Goal: Transaction & Acquisition: Purchase product/service

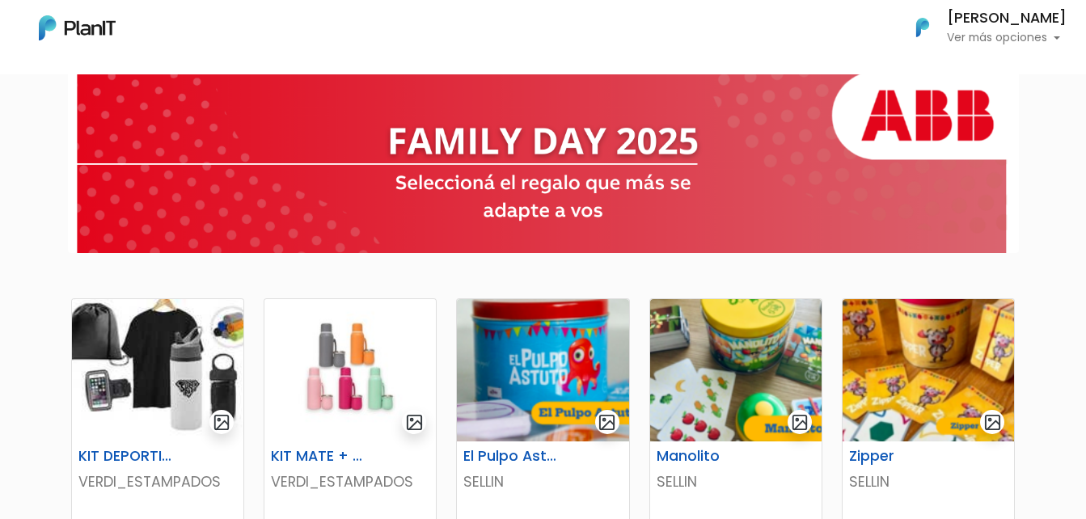
scroll to position [81, 0]
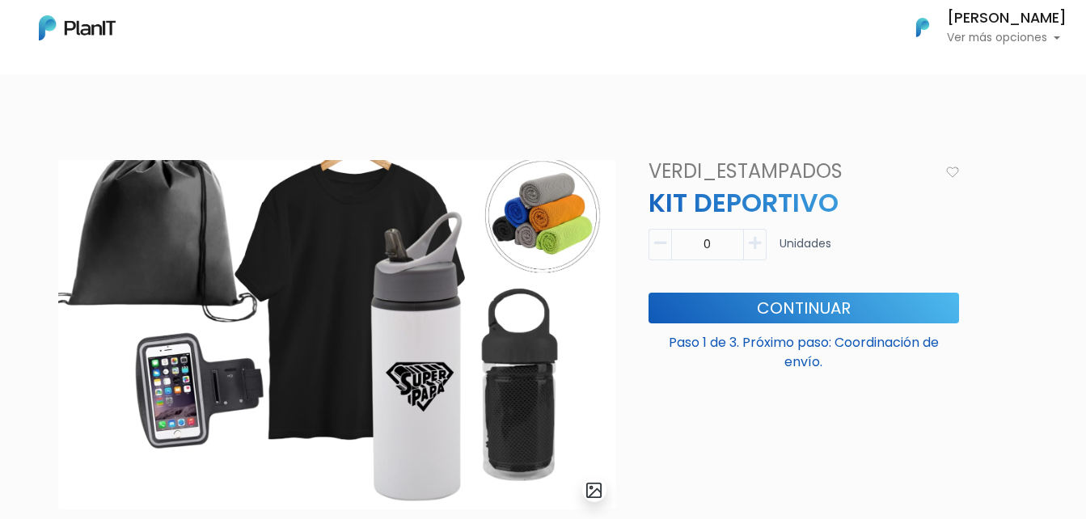
click at [761, 254] on button "button" at bounding box center [755, 245] width 23 height 32
type input "1"
click at [761, 303] on button "Continuar" at bounding box center [804, 308] width 311 height 31
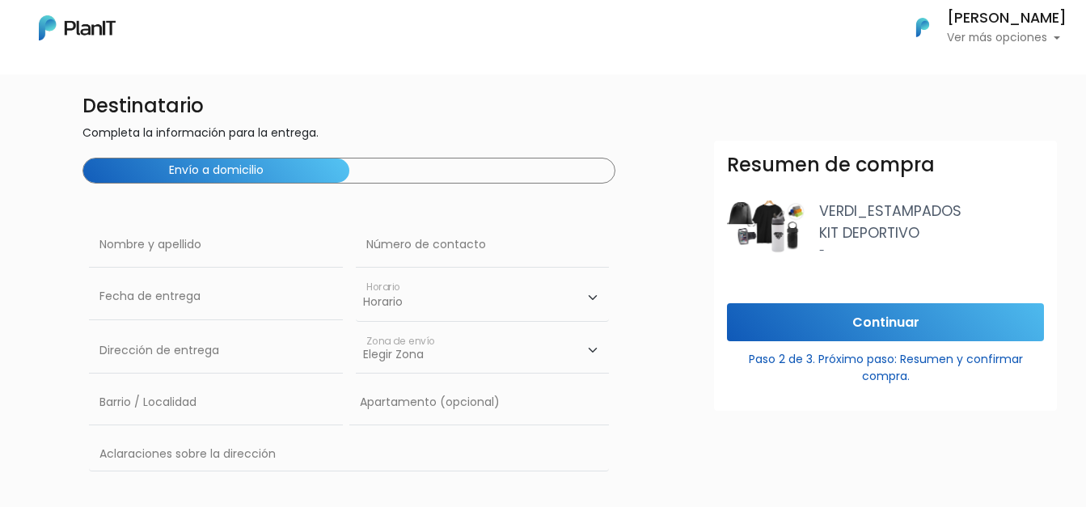
scroll to position [81, 0]
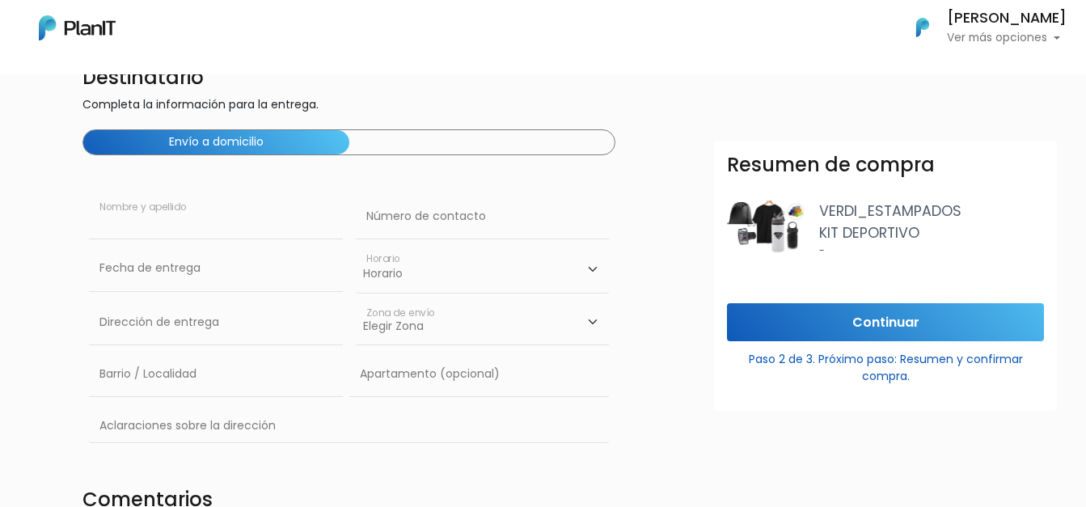
click at [143, 234] on input "text" at bounding box center [216, 216] width 254 height 45
type input "[PERSON_NAME]"
type input "093723780"
drag, startPoint x: 251, startPoint y: 332, endPoint x: 29, endPoint y: 317, distance: 222.1
click at [29, 317] on div "Destinatario Completa la información para la entrega. Envío a domicilio Alejand…" at bounding box center [542, 316] width 1105 height 512
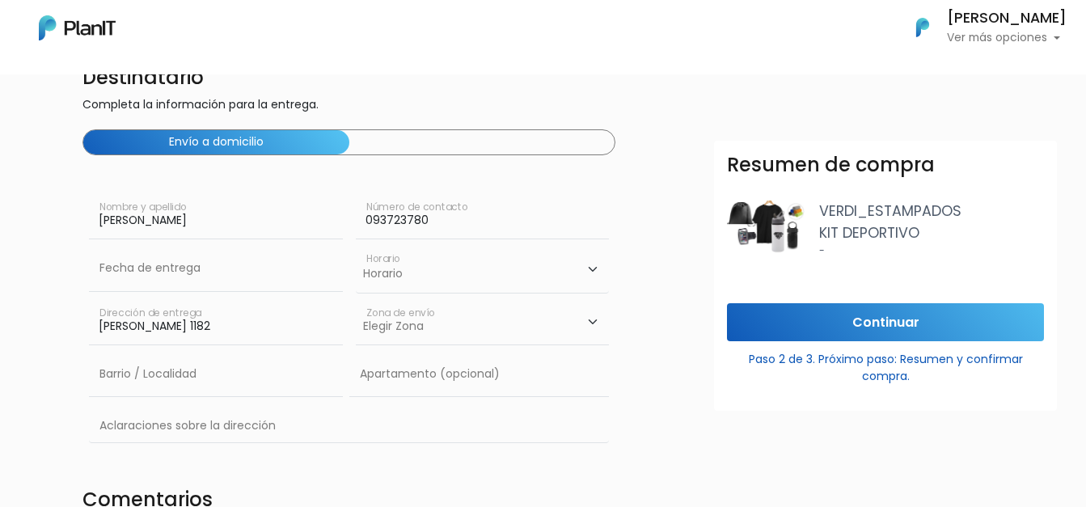
click at [429, 316] on select "Elegir Zona Zona américa Oficina Montevideo" at bounding box center [483, 322] width 254 height 45
click at [228, 336] on input "Brito del Pino 1182" at bounding box center [216, 322] width 254 height 45
drag, startPoint x: 225, startPoint y: 336, endPoint x: 69, endPoint y: 312, distance: 157.8
click at [69, 312] on div "Destinatario Completa la información para la entrega. Envío a domicilio Alejand…" at bounding box center [542, 316] width 1105 height 512
type input "Constituyente 1891"
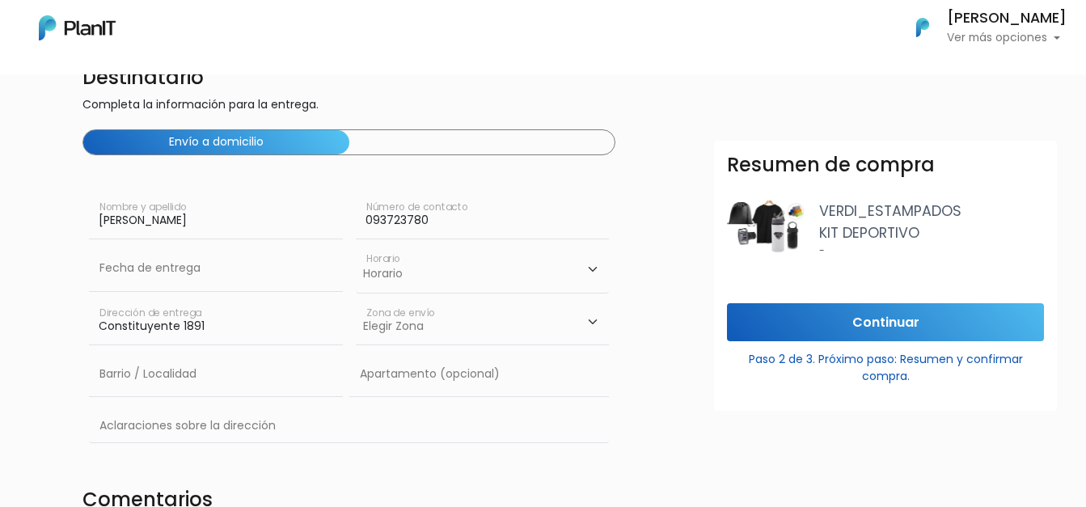
click at [435, 335] on select "Elegir Zona Zona américa Oficina Montevideo" at bounding box center [483, 322] width 254 height 45
select select "8"
click at [356, 300] on select "Elegir Zona Zona américa Oficina Montevideo" at bounding box center [483, 322] width 254 height 45
click at [122, 386] on input "text" at bounding box center [216, 374] width 254 height 45
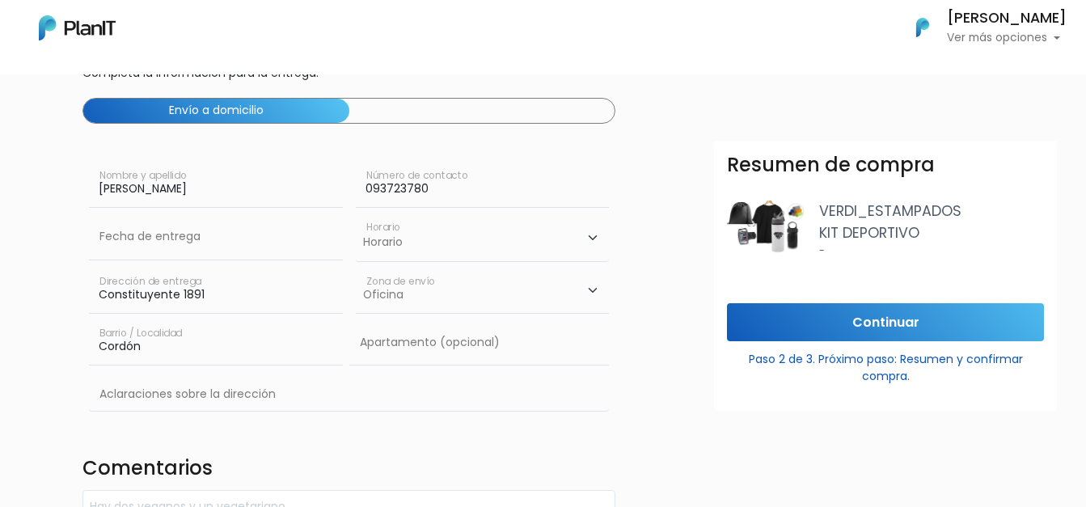
scroll to position [0, 0]
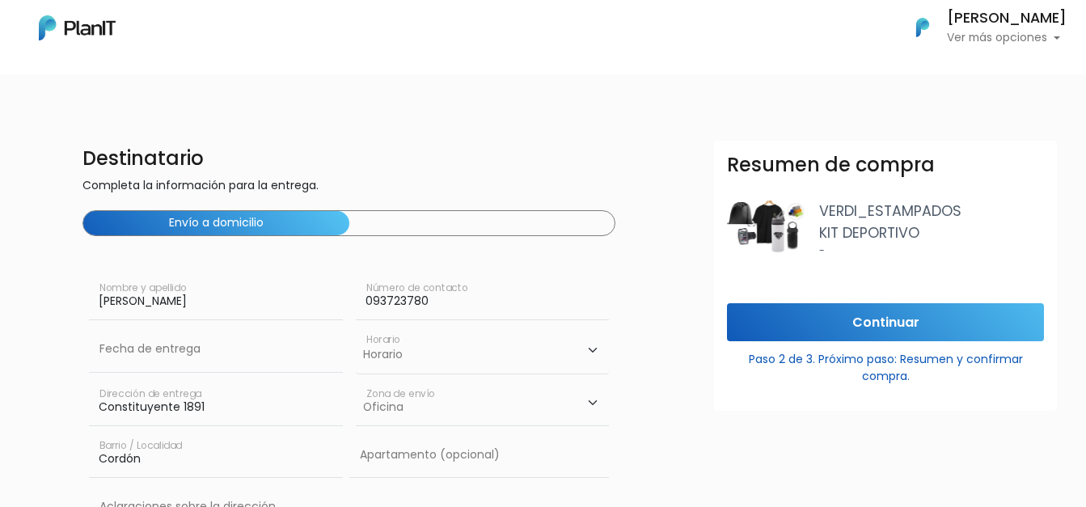
type input "Cordón"
click at [894, 332] on input "Continuar" at bounding box center [885, 322] width 317 height 38
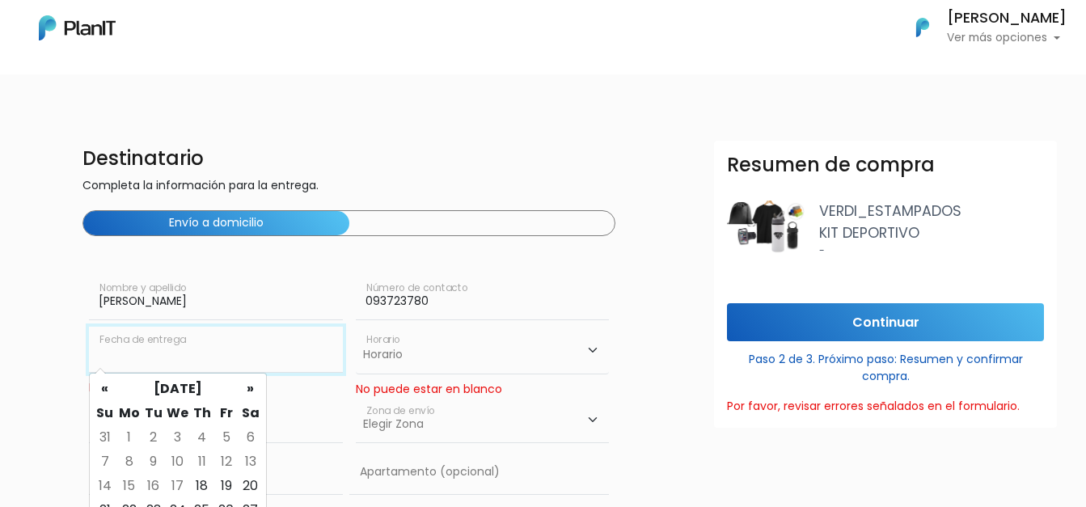
click at [184, 365] on input "text" at bounding box center [216, 349] width 254 height 45
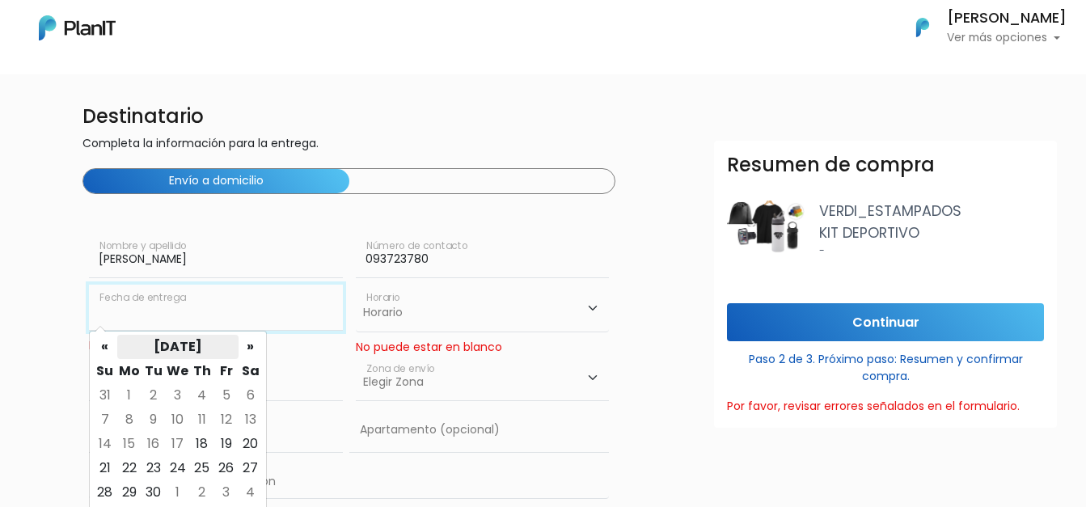
scroll to position [81, 0]
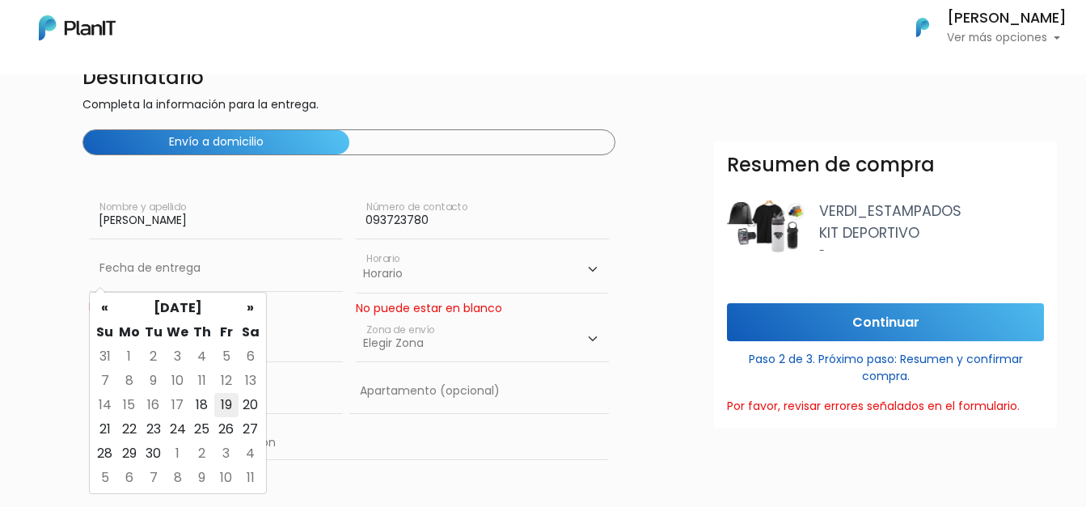
click at [220, 404] on td "19" at bounding box center [226, 405] width 24 height 24
type input "19/09/2025"
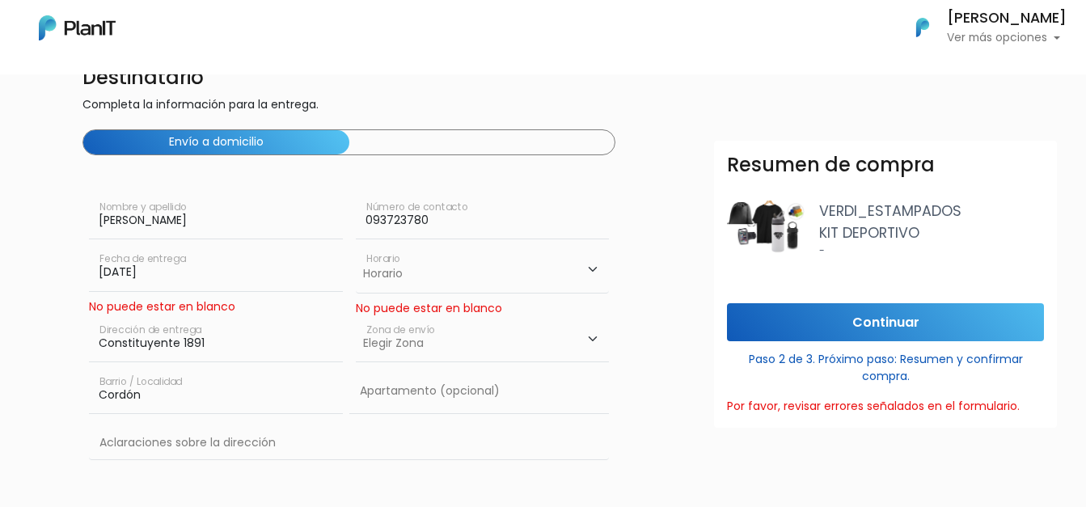
click at [459, 353] on select "Elegir Zona Zona américa Oficina Montevideo" at bounding box center [483, 339] width 254 height 45
select select "3"
click at [356, 317] on select "Elegir Zona Zona américa Oficina Montevideo" at bounding box center [483, 339] width 254 height 45
drag, startPoint x: 412, startPoint y: 281, endPoint x: 403, endPoint y: 290, distance: 12.0
click at [412, 282] on select "Horario 08:00 - 10:00 10:00 - 12:00 14:00 - 16:00 16:00 - 18:00" at bounding box center [483, 269] width 254 height 47
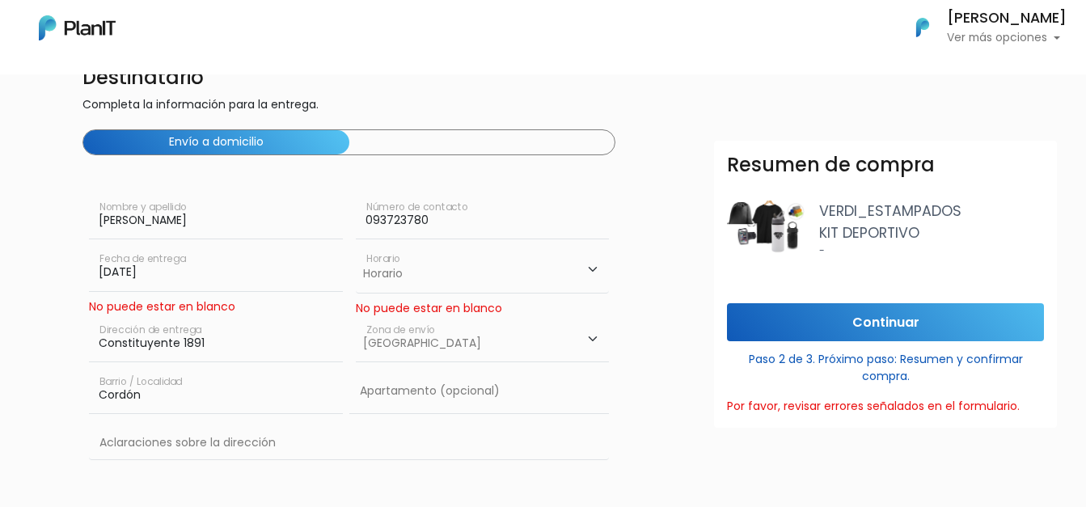
select select "2"
click at [356, 246] on select "Horario 08:00 - 10:00 10:00 - 12:00 14:00 - 16:00 16:00 - 18:00" at bounding box center [483, 269] width 254 height 47
click at [844, 327] on input "Continuar" at bounding box center [885, 322] width 317 height 38
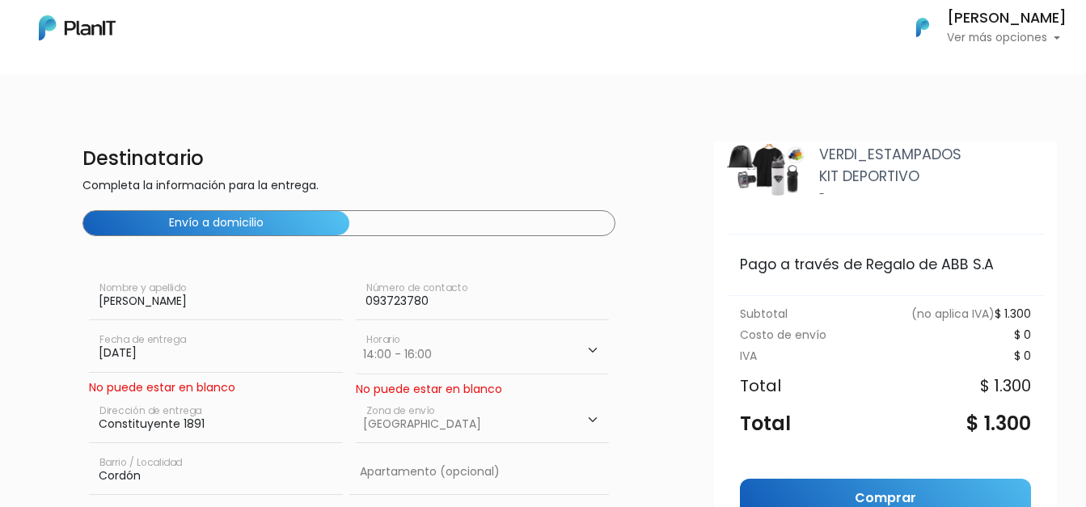
scroll to position [129, 0]
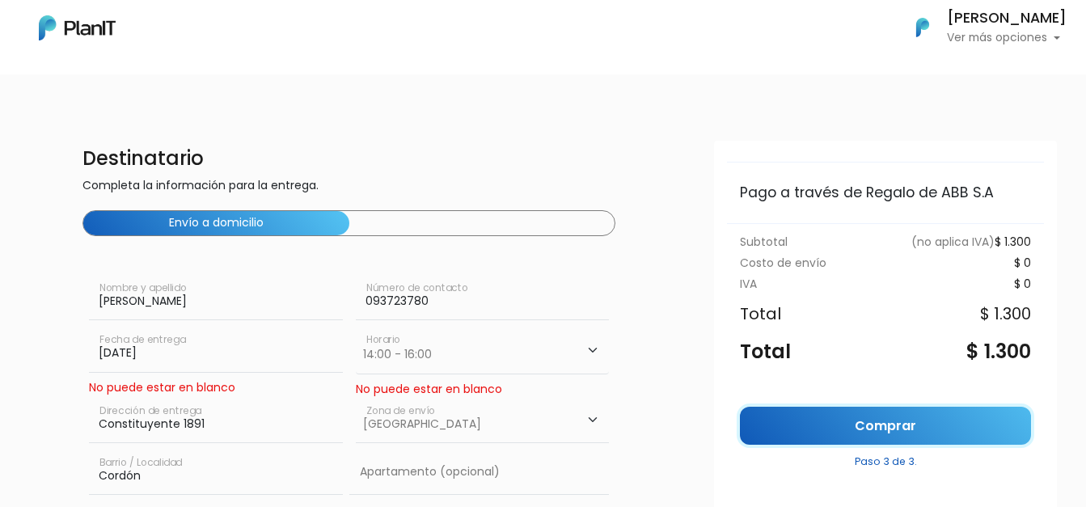
click at [835, 427] on link "Comprar" at bounding box center [885, 426] width 291 height 38
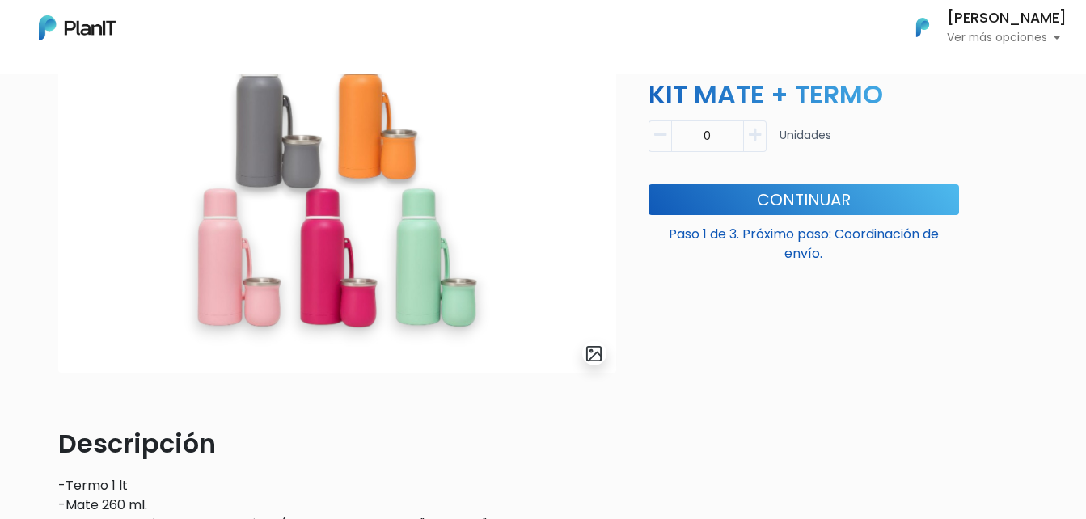
scroll to position [162, 0]
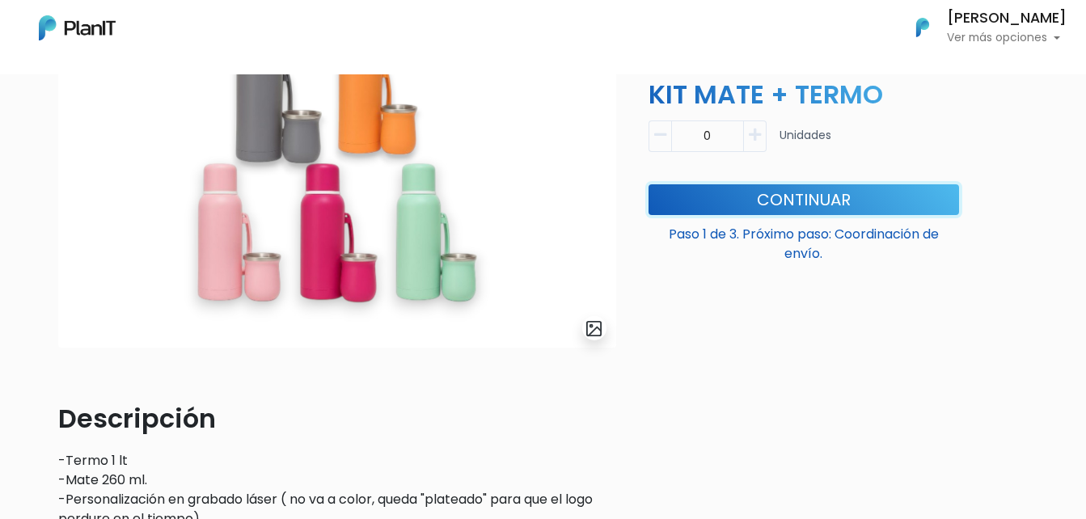
click at [730, 201] on button "Continuar" at bounding box center [804, 199] width 311 height 31
click at [759, 133] on icon "button" at bounding box center [755, 135] width 12 height 15
type input "1"
click at [743, 206] on button "Continuar" at bounding box center [804, 199] width 311 height 31
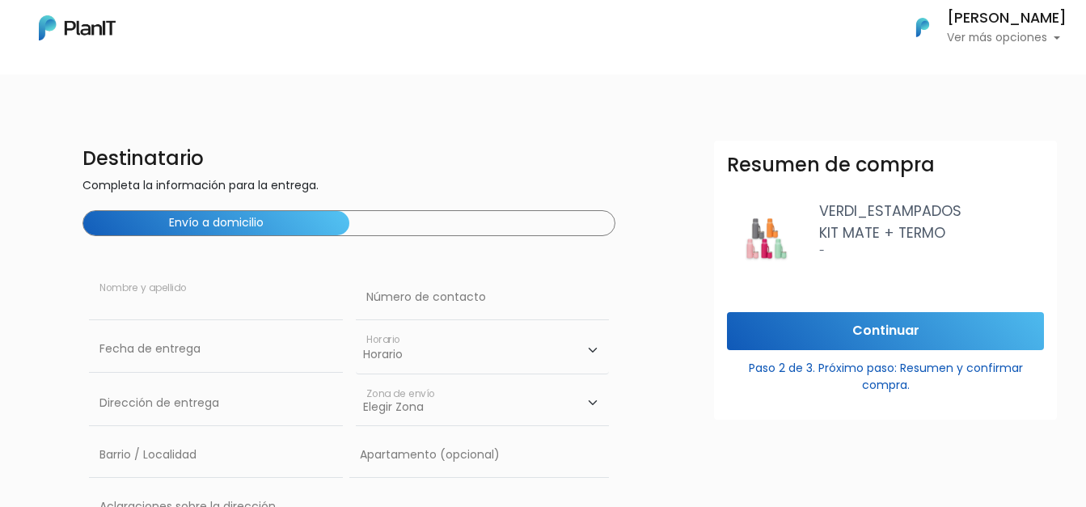
click at [158, 308] on input "text" at bounding box center [216, 297] width 254 height 45
type input "[PERSON_NAME]"
type input "093723780"
type input "Constituyente 1891"
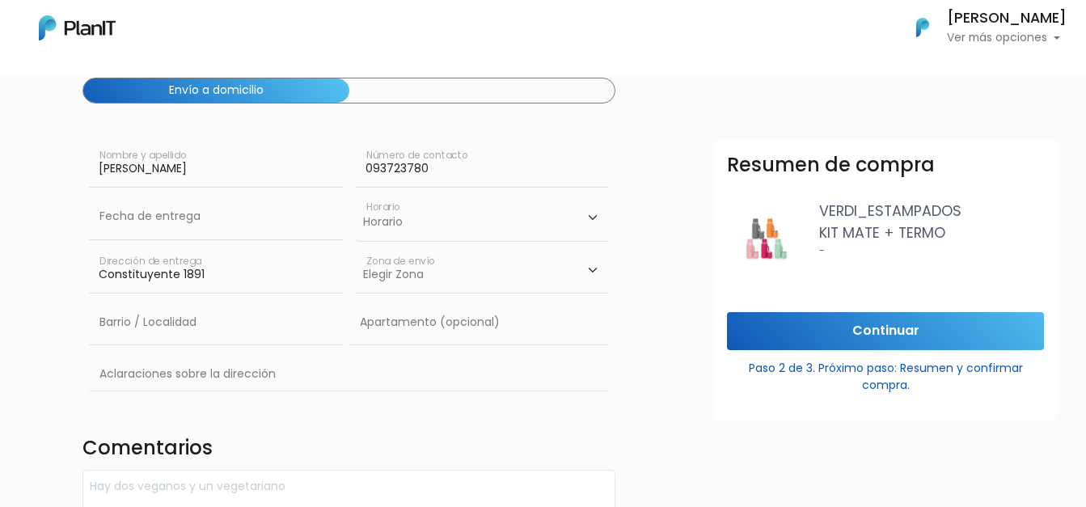
scroll to position [162, 0]
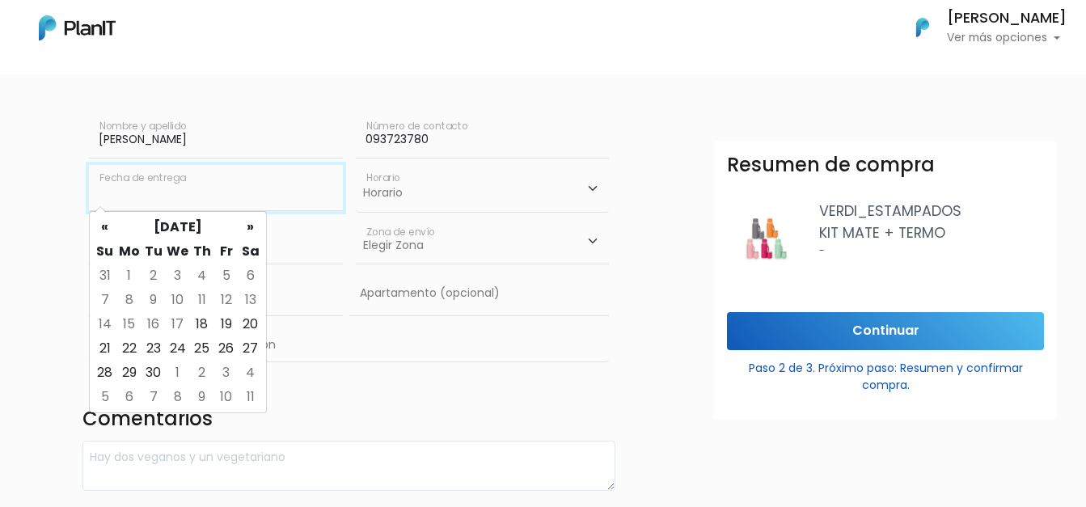
click at [168, 192] on input "text" at bounding box center [216, 187] width 254 height 45
click at [218, 324] on td "19" at bounding box center [226, 324] width 24 height 24
type input "19/09/2025"
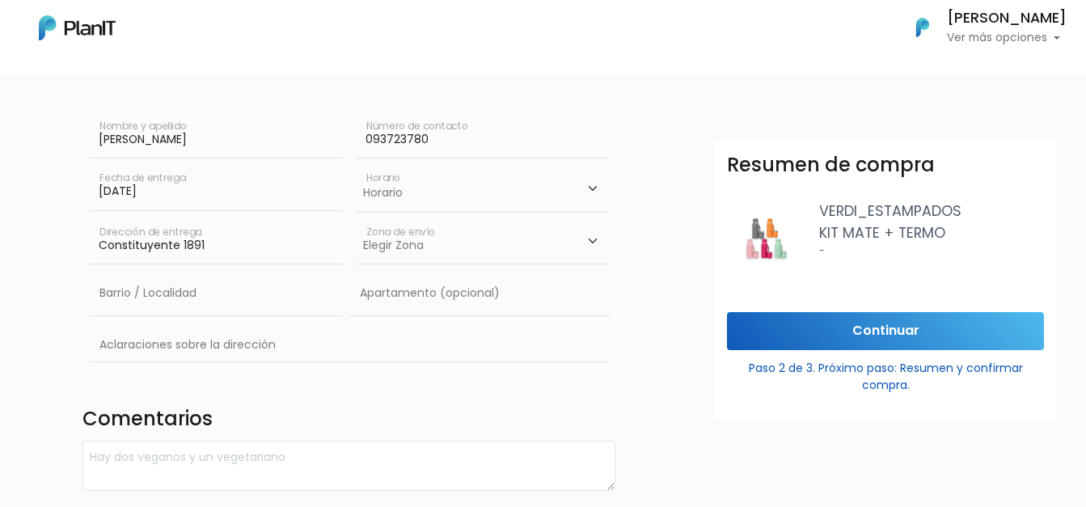
drag, startPoint x: 440, startPoint y: 192, endPoint x: 430, endPoint y: 201, distance: 13.7
click at [440, 192] on select "Horario 08:00 - 10:00 10:00 - 12:00 14:00 - 16:00 16:00 - 18:00" at bounding box center [483, 188] width 254 height 47
select select "2"
click at [356, 165] on select "Horario 08:00 - 10:00 10:00 - 12:00 14:00 - 16:00 16:00 - 18:00" at bounding box center [483, 188] width 254 height 47
click at [154, 294] on input "text" at bounding box center [216, 293] width 254 height 45
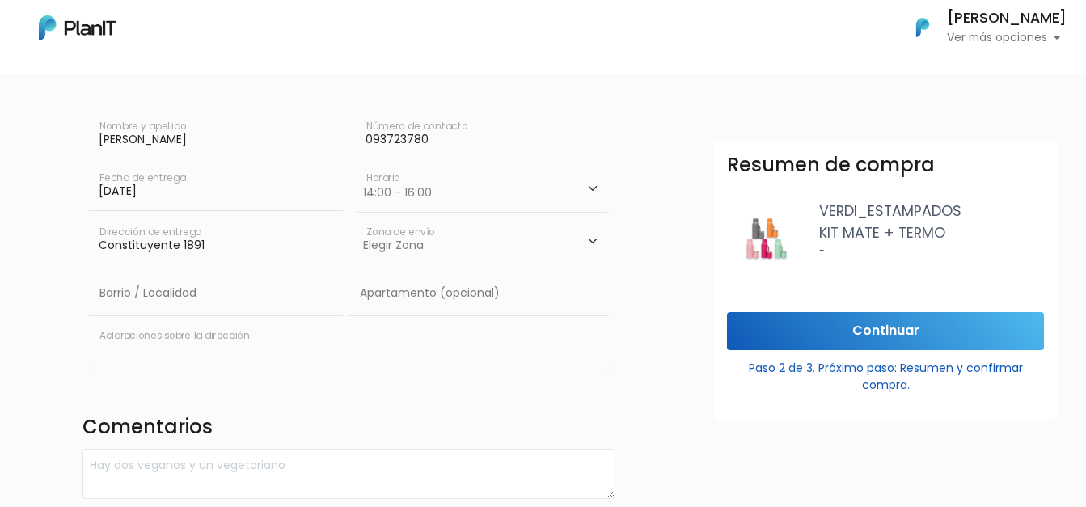
click at [557, 345] on input "text" at bounding box center [349, 346] width 521 height 47
click at [58, 315] on div "Destinatario Completa la información para la entrega. Envío a domicilio Alejand…" at bounding box center [542, 235] width 1105 height 512
click at [106, 297] on input "text" at bounding box center [216, 293] width 254 height 45
type input "Cordón"
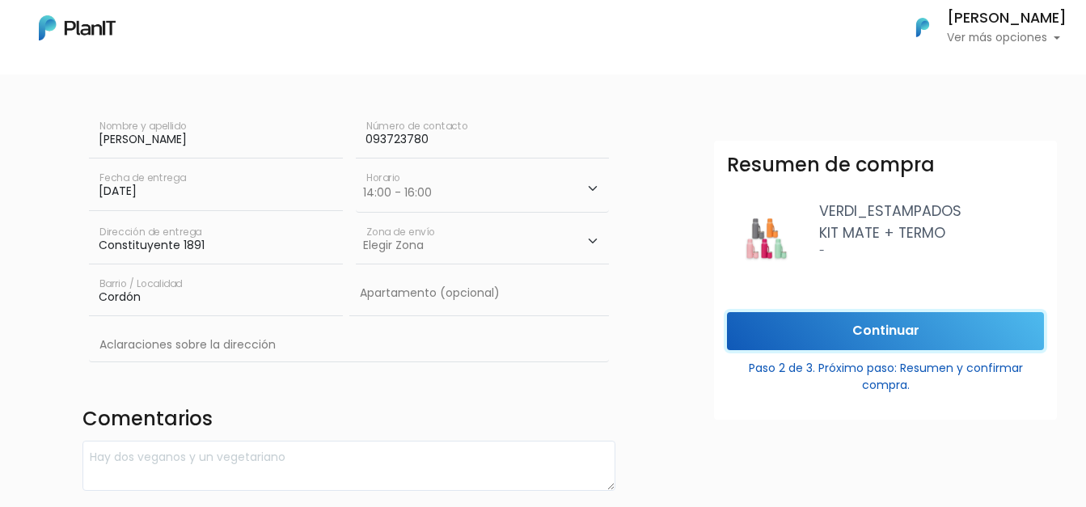
click at [856, 320] on input "Continuar" at bounding box center [885, 331] width 317 height 38
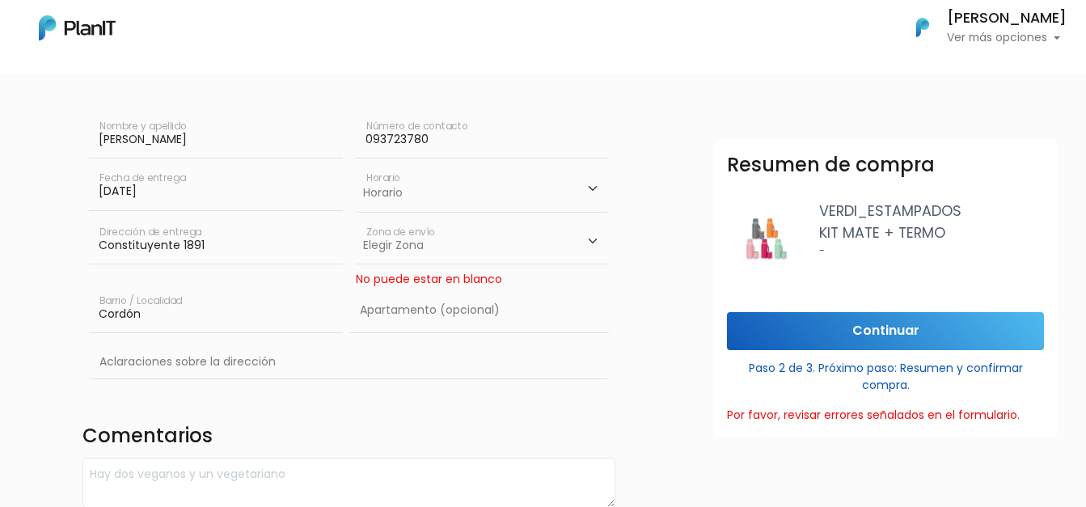
click at [461, 258] on select "Elegir Zona Zona américa Oficina Montevideo" at bounding box center [483, 241] width 254 height 45
select select "8"
click at [356, 219] on select "Elegir Zona Zona américa Oficina Montevideo" at bounding box center [483, 241] width 254 height 45
click at [909, 332] on input "Continuar" at bounding box center [885, 331] width 317 height 38
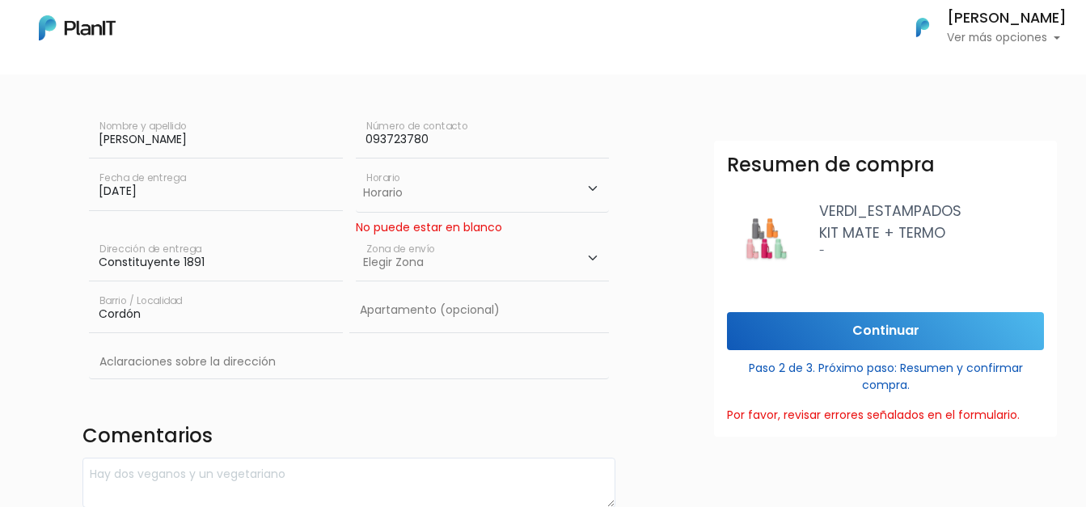
click at [427, 202] on select "Horario 08:00 - 10:00 10:00 - 12:00 14:00 - 16:00 16:00 - 18:00" at bounding box center [483, 188] width 254 height 47
select select "2"
click at [356, 165] on select "Horario 08:00 - 10:00 10:00 - 12:00 14:00 - 16:00 16:00 - 18:00" at bounding box center [483, 188] width 254 height 47
click at [408, 268] on select "Elegir Zona Zona américa Oficina Montevideo" at bounding box center [483, 258] width 254 height 45
select select "8"
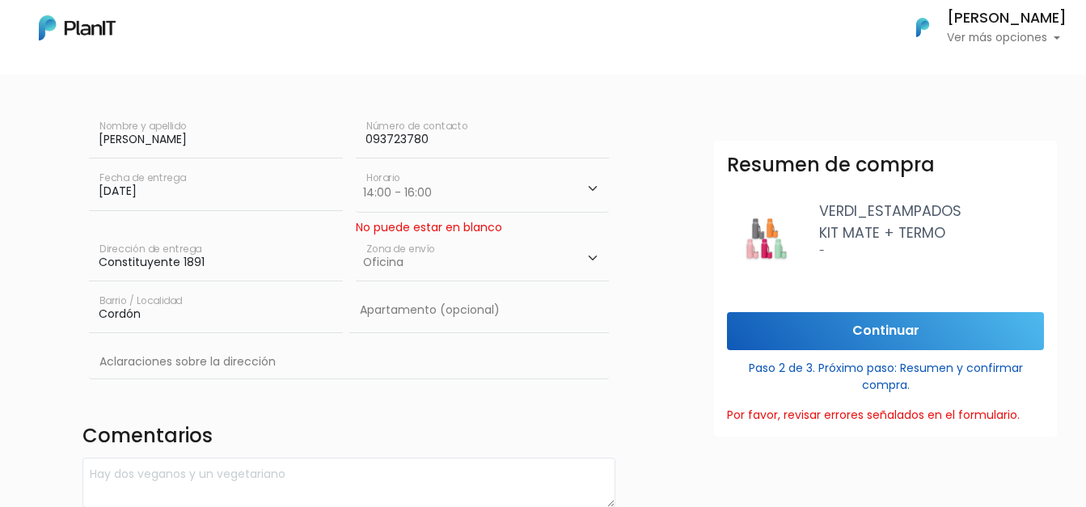
click at [356, 236] on select "Elegir Zona Zona américa Oficina Montevideo" at bounding box center [483, 258] width 254 height 45
click at [892, 344] on input "Continuar" at bounding box center [885, 331] width 317 height 38
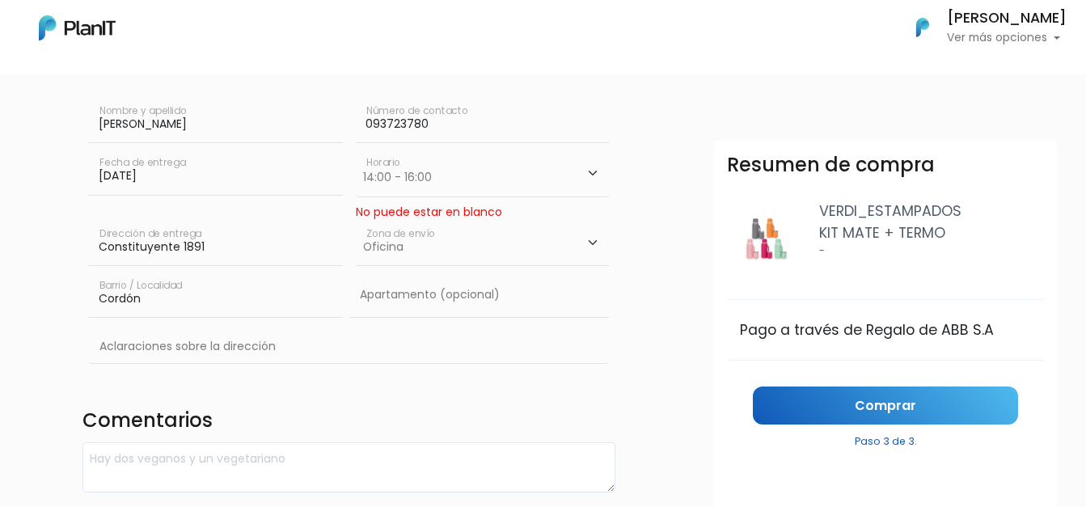
scroll to position [150, 0]
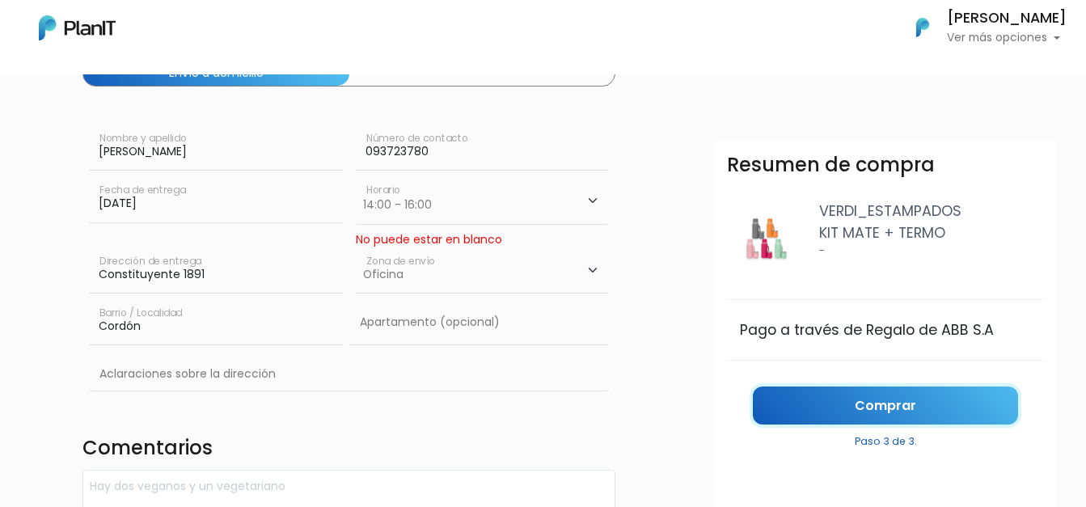
click at [860, 403] on link "Comprar" at bounding box center [885, 406] width 265 height 38
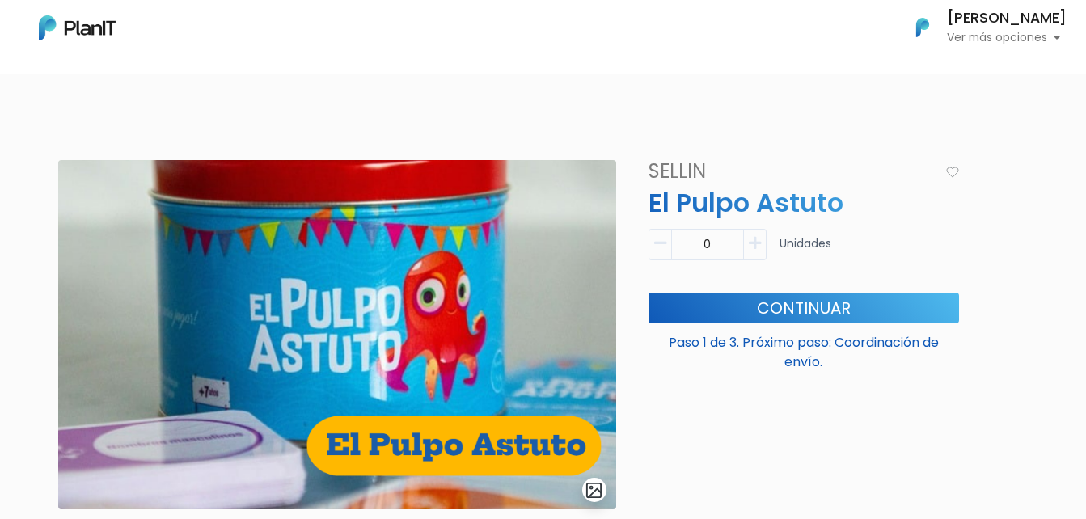
click at [752, 243] on icon "button" at bounding box center [755, 243] width 12 height 15
type input "1"
click at [759, 314] on button "Continuar" at bounding box center [804, 308] width 311 height 31
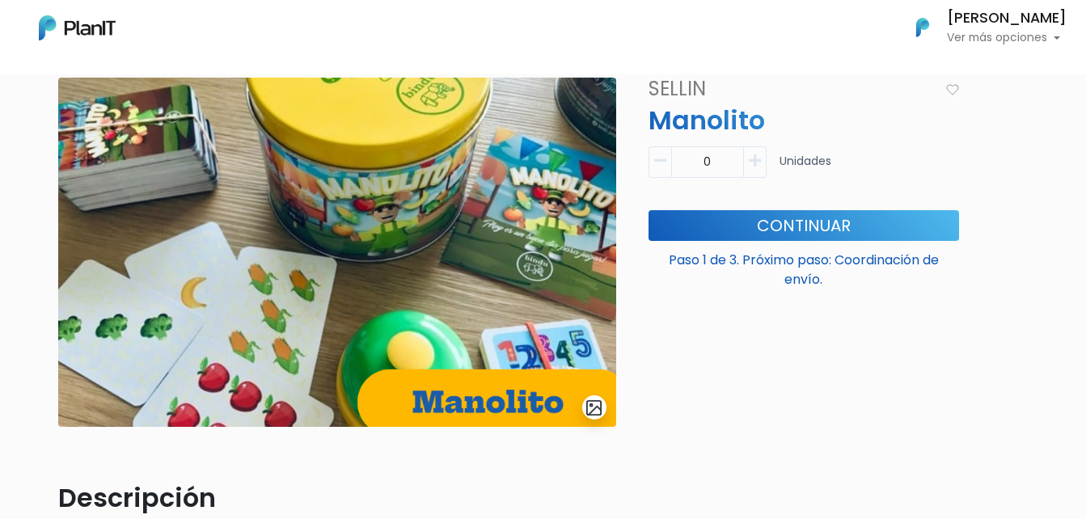
scroll to position [81, 0]
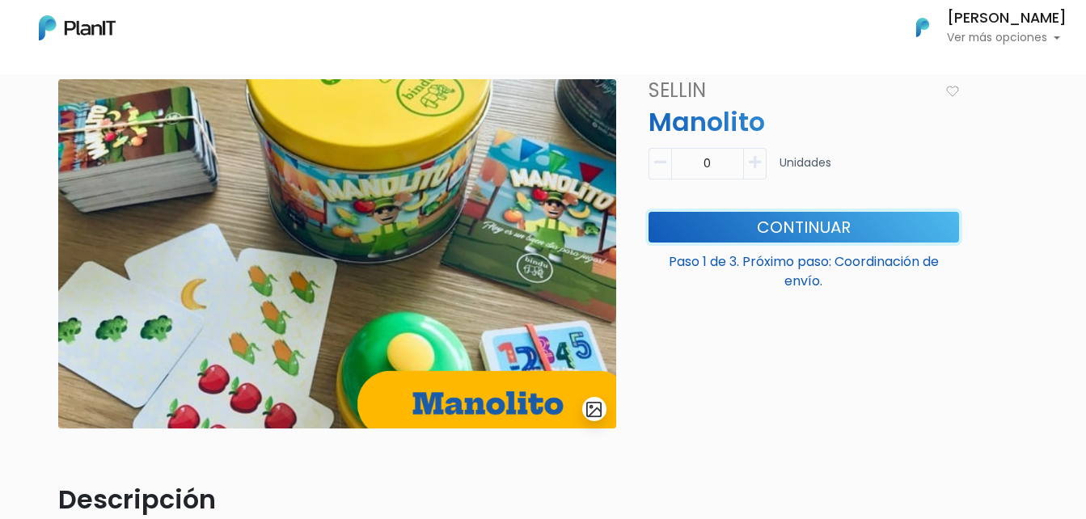
drag, startPoint x: 745, startPoint y: 226, endPoint x: 691, endPoint y: 61, distance: 173.6
click at [746, 226] on button "Continuar" at bounding box center [804, 227] width 311 height 31
click at [753, 153] on button "button" at bounding box center [755, 164] width 23 height 32
type input "1"
click at [779, 235] on button "Continuar" at bounding box center [804, 227] width 311 height 31
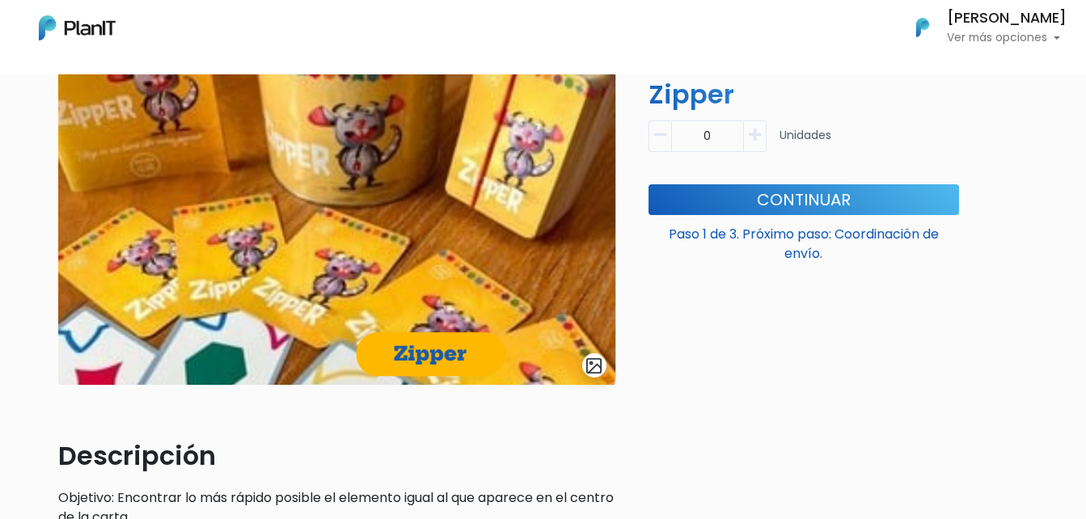
scroll to position [162, 0]
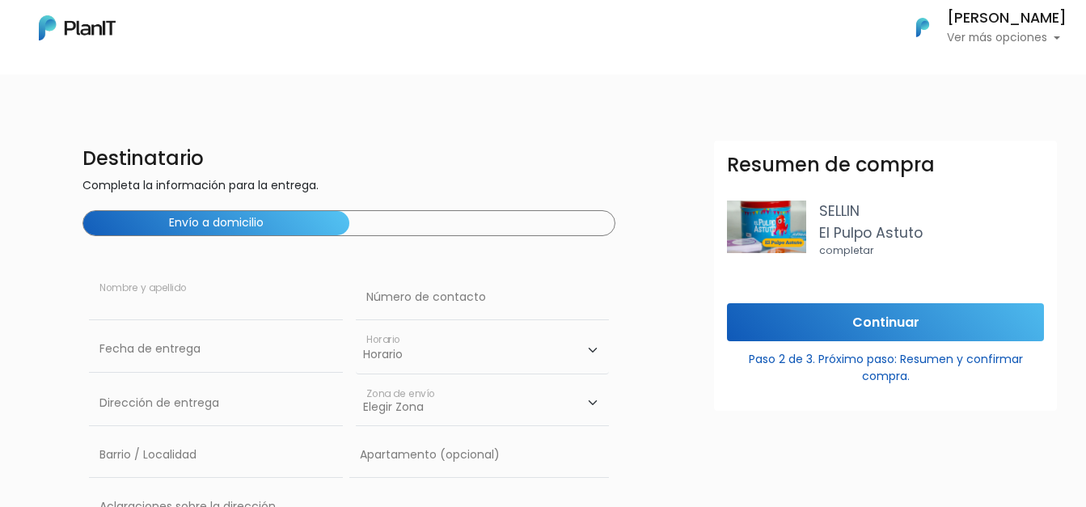
click at [148, 300] on input "text" at bounding box center [216, 297] width 254 height 45
type input "[PERSON_NAME]"
type input "Constituyente 1891"
type input "Cordón"
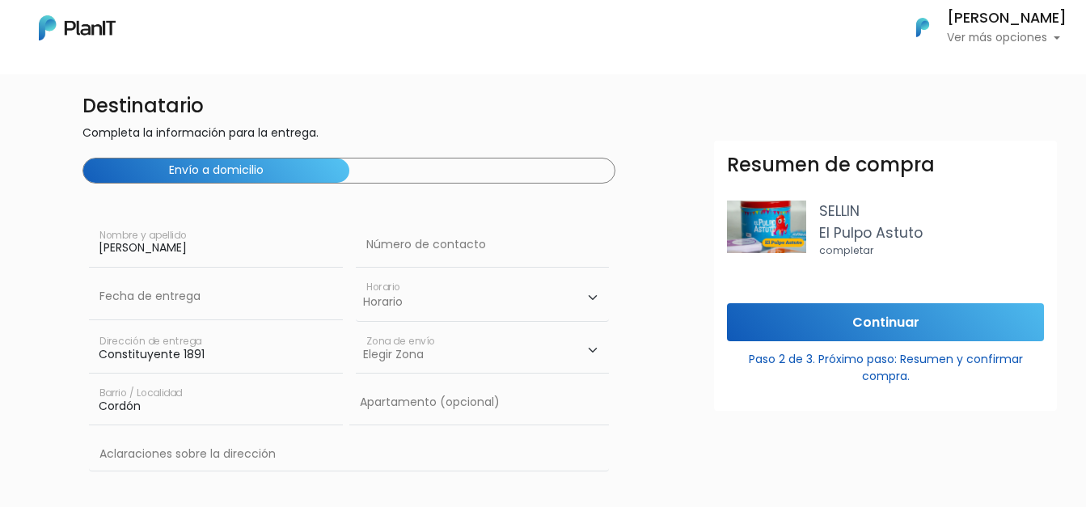
scroll to position [81, 0]
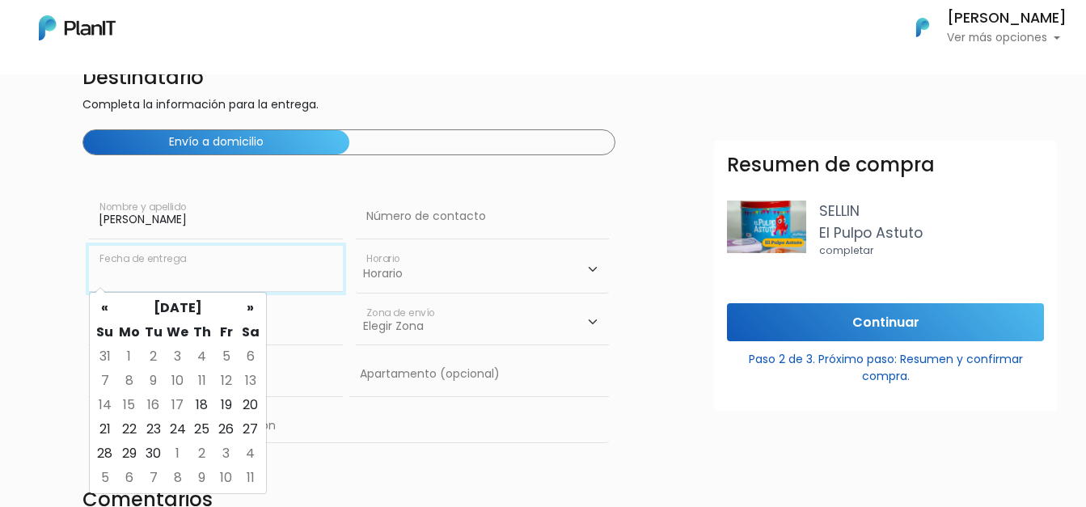
click at [217, 285] on input "text" at bounding box center [216, 268] width 254 height 45
click at [220, 405] on td "19" at bounding box center [226, 405] width 24 height 24
type input "19/09/2025"
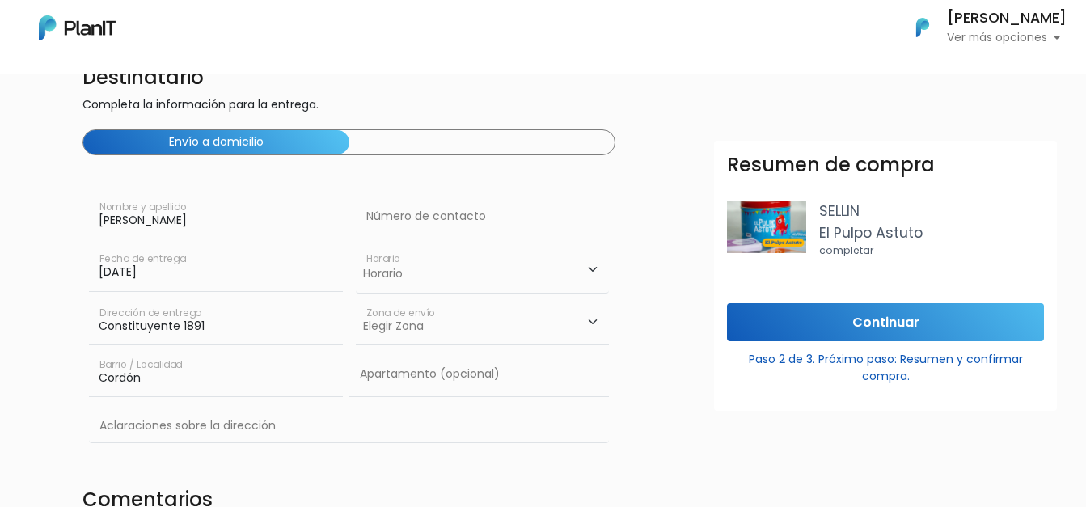
drag, startPoint x: 499, startPoint y: 256, endPoint x: 484, endPoint y: 275, distance: 24.3
click at [499, 256] on select "Horario 08:00 - 10:00 10:00 - 12:00 14:00 - 16:00 16:00 - 18:00" at bounding box center [483, 269] width 254 height 47
click at [356, 246] on select "Horario 08:00 - 10:00 10:00 - 12:00 14:00 - 16:00 16:00 - 18:00" at bounding box center [483, 269] width 254 height 47
click at [454, 280] on select "Horario 08:00 - 10:00 10:00 - 12:00 14:00 - 16:00 16:00 - 18:00" at bounding box center [483, 269] width 254 height 47
select select "2"
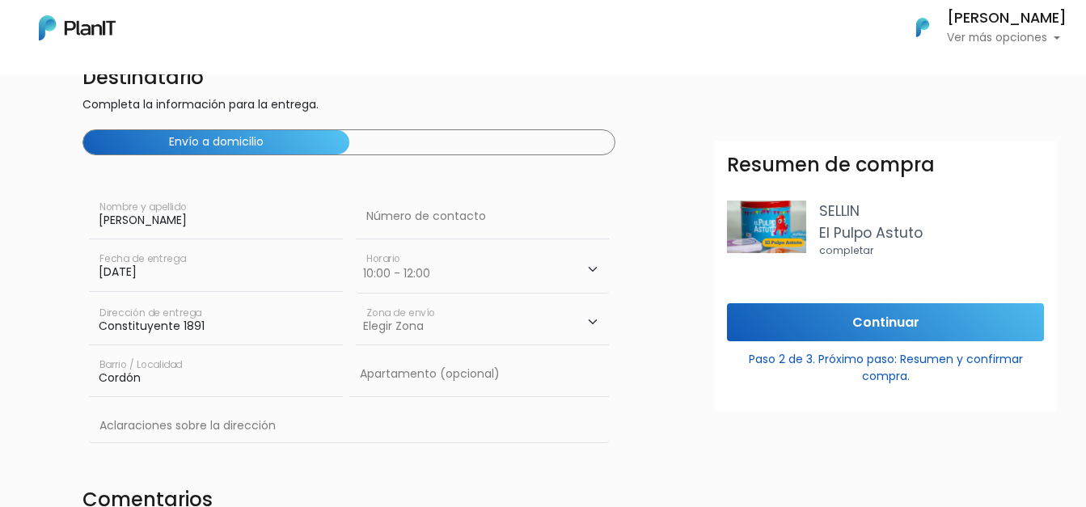
click at [356, 246] on select "Horario 08:00 - 10:00 10:00 - 12:00 14:00 - 16:00 16:00 - 18:00" at bounding box center [483, 269] width 254 height 47
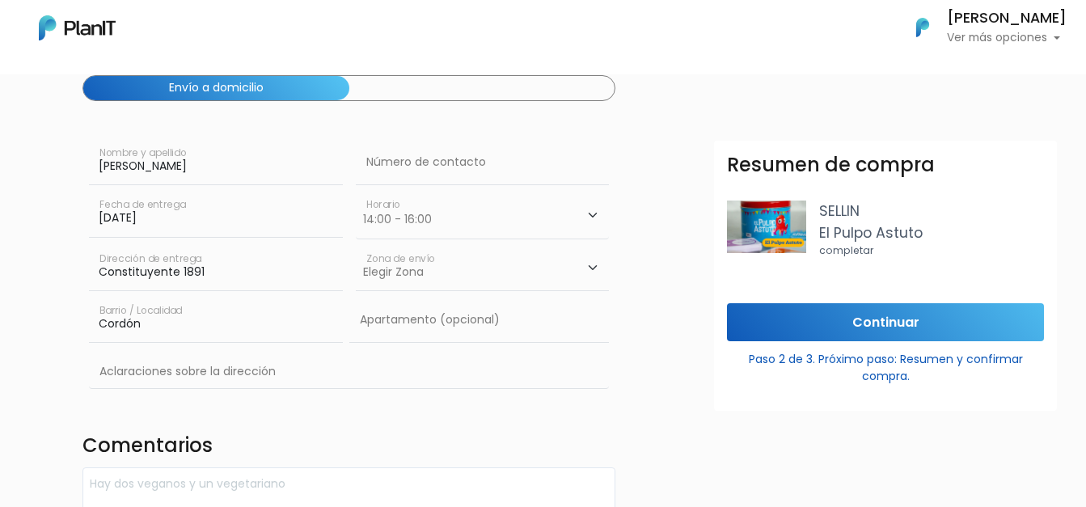
scroll to position [162, 0]
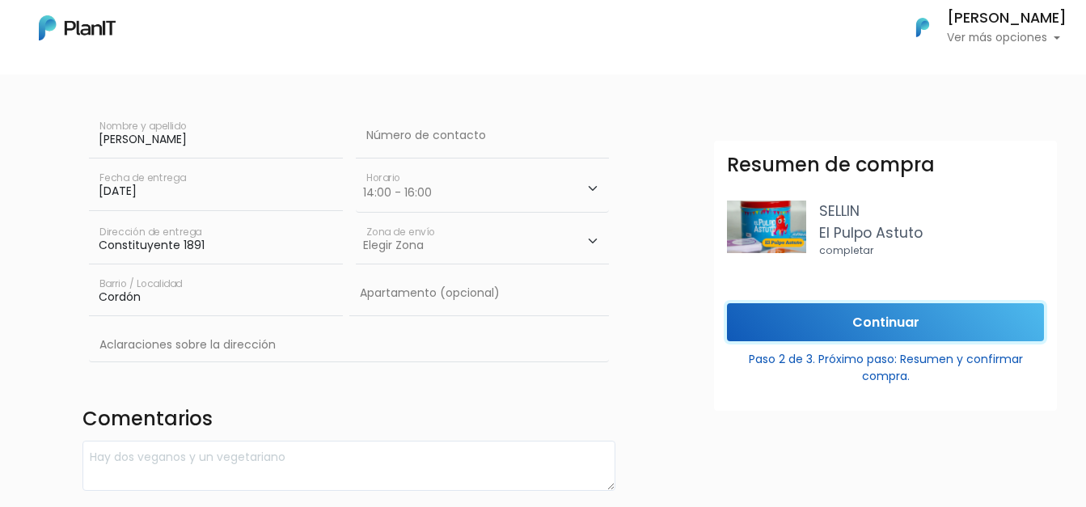
click at [856, 324] on input "Continuar" at bounding box center [885, 322] width 317 height 38
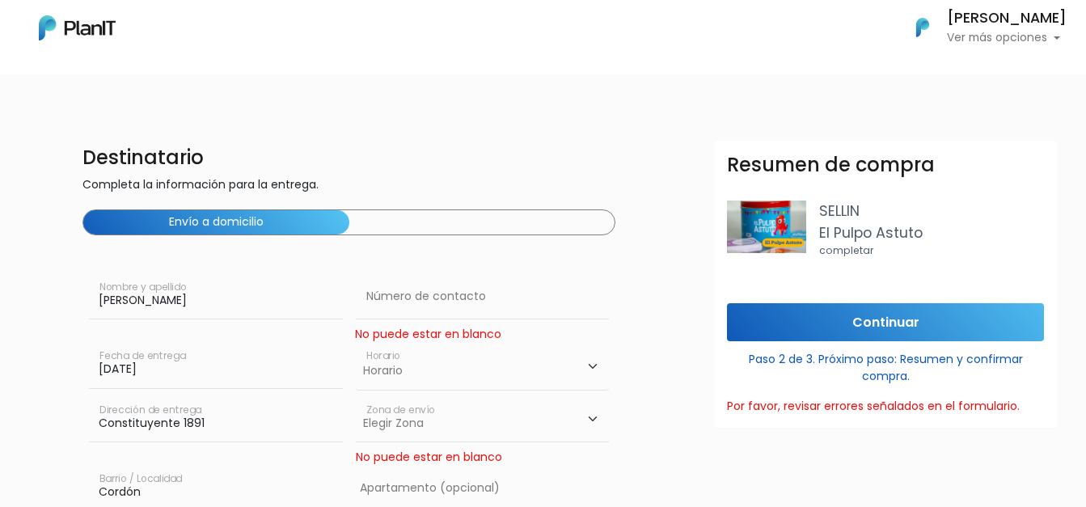
scroll to position [0, 0]
click at [383, 306] on input "text" at bounding box center [483, 297] width 254 height 45
type input "093723780"
click at [406, 378] on select "Horario 08:00 - 10:00 10:00 - 12:00 14:00 - 16:00 16:00 - 18:00" at bounding box center [483, 367] width 254 height 47
select select "2"
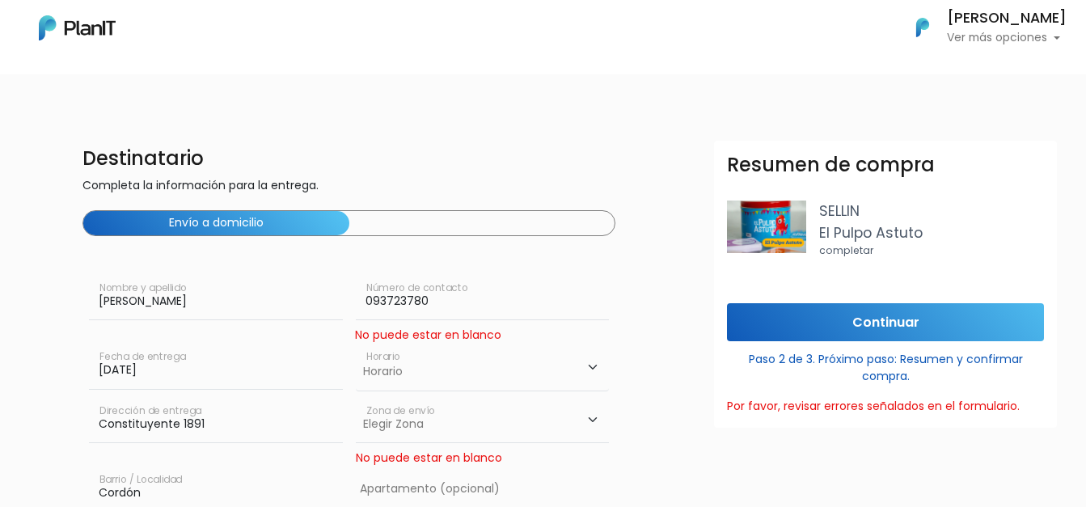
click at [356, 344] on select "Horario 08:00 - 10:00 10:00 - 12:00 14:00 - 16:00 16:00 - 18:00" at bounding box center [483, 367] width 254 height 47
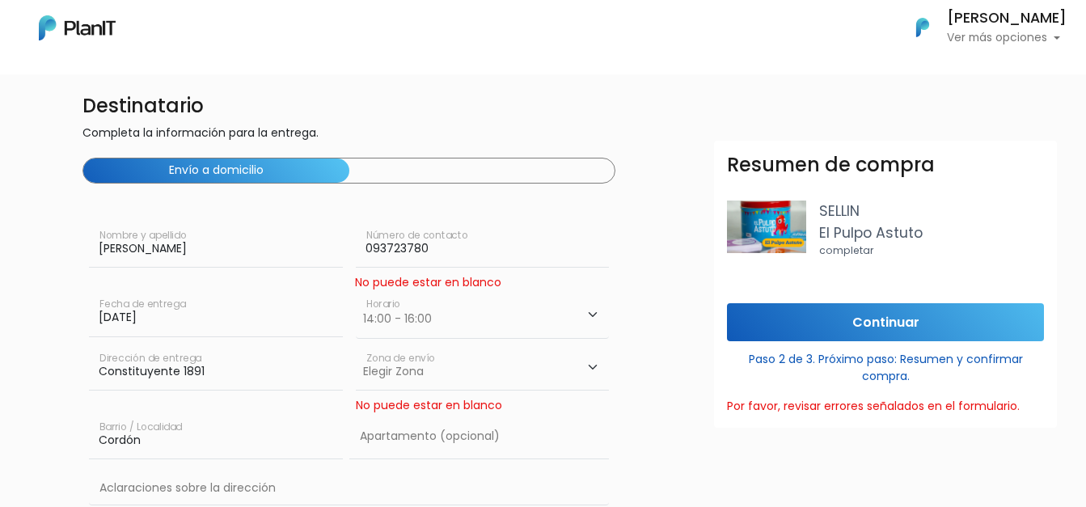
scroll to position [81, 0]
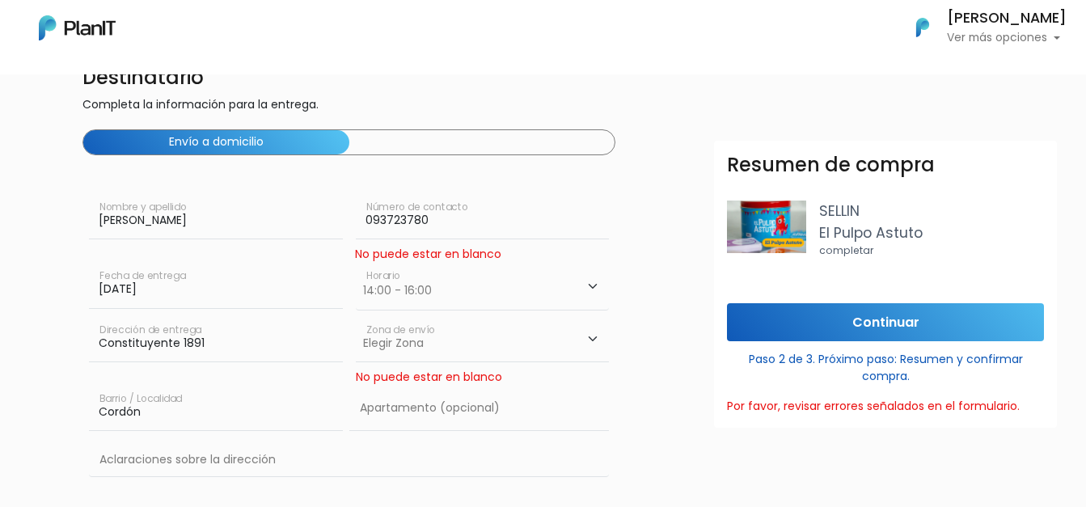
click at [395, 353] on select "Elegir Zona Zona américa Oficina Montevideo" at bounding box center [483, 339] width 254 height 45
select select "8"
click at [356, 317] on select "Elegir Zona Zona américa Oficina Montevideo" at bounding box center [483, 339] width 254 height 45
click at [905, 331] on input "Continuar" at bounding box center [885, 322] width 317 height 38
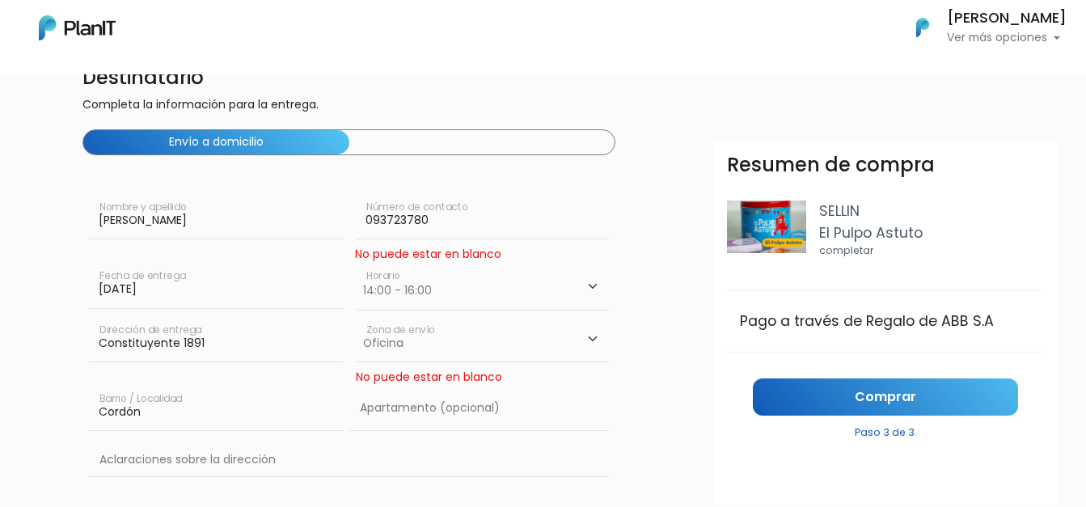
click at [845, 387] on link "Comprar" at bounding box center [885, 397] width 265 height 38
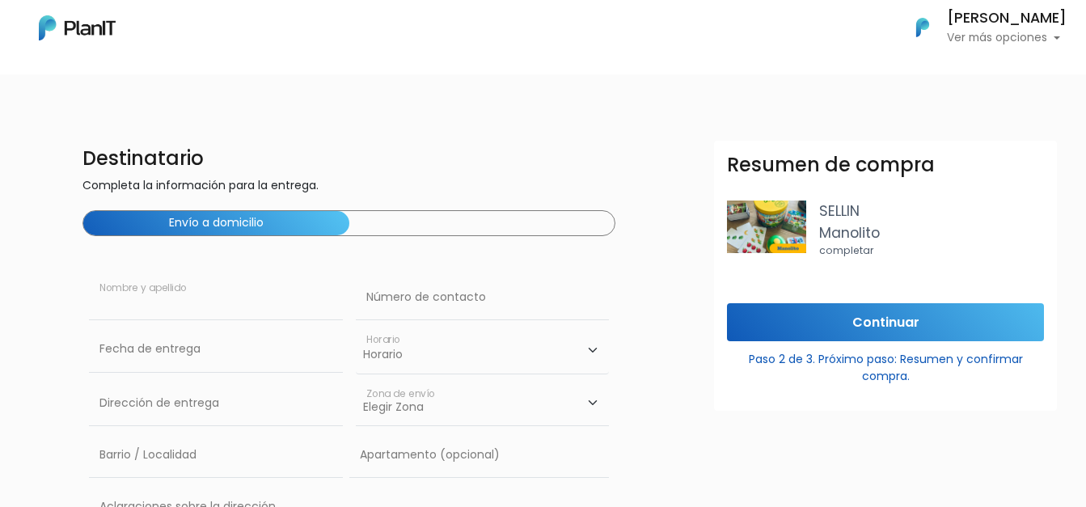
drag, startPoint x: 150, startPoint y: 311, endPoint x: 163, endPoint y: 316, distance: 14.6
click at [150, 311] on input "text" at bounding box center [216, 297] width 254 height 45
type input "[PERSON_NAME]"
type input "Constituyente 1891"
type input "Cordón"
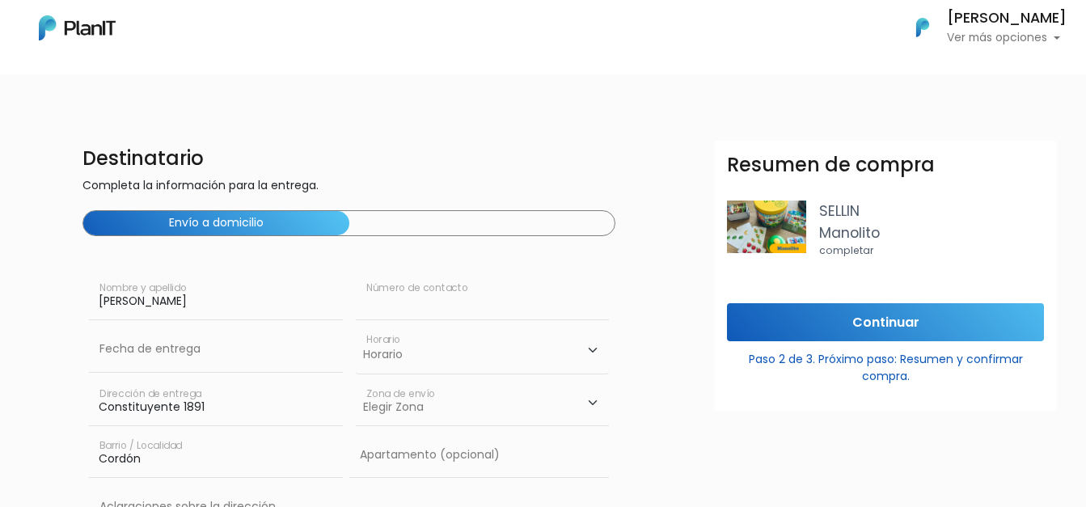
click at [412, 304] on input "text" at bounding box center [483, 297] width 254 height 45
type input "093723780"
click at [195, 357] on input "text" at bounding box center [216, 349] width 254 height 45
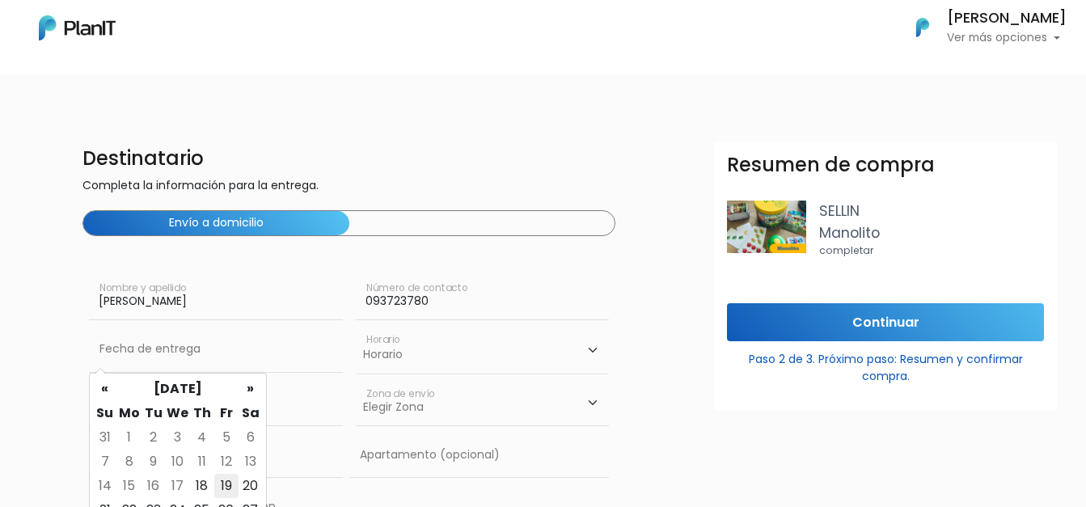
click at [226, 489] on td "19" at bounding box center [226, 486] width 24 height 24
type input "19/09/2025"
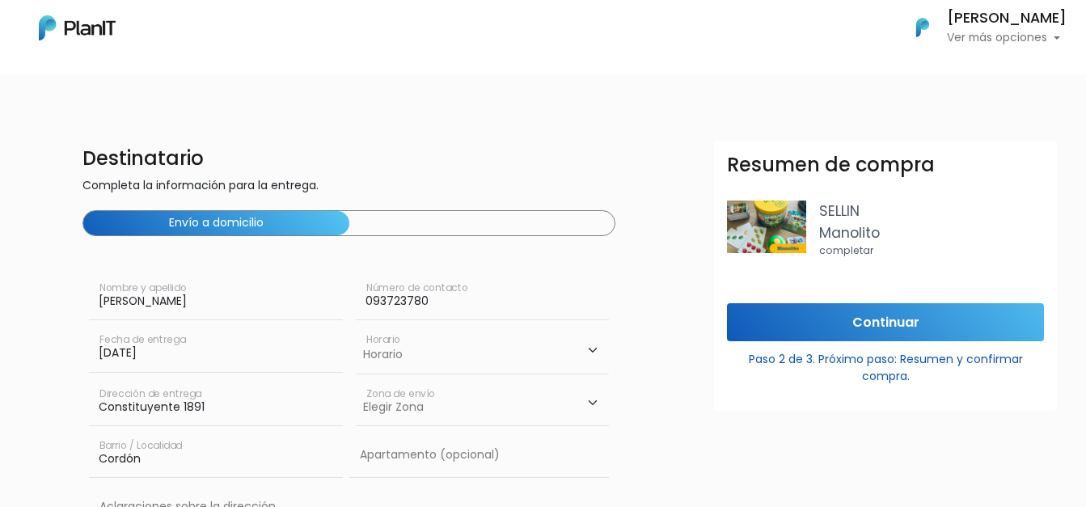
click at [383, 366] on select "Horario 08:00 - 10:00 10:00 - 12:00 14:00 - 16:00 16:00 - 18:00" at bounding box center [483, 350] width 254 height 47
select select "2"
click at [356, 327] on select "Horario 08:00 - 10:00 10:00 - 12:00 14:00 - 16:00 16:00 - 18:00" at bounding box center [483, 350] width 254 height 47
click at [445, 416] on select "Elegir Zona Zona américa Oficina Montevideo" at bounding box center [483, 403] width 254 height 45
select select "8"
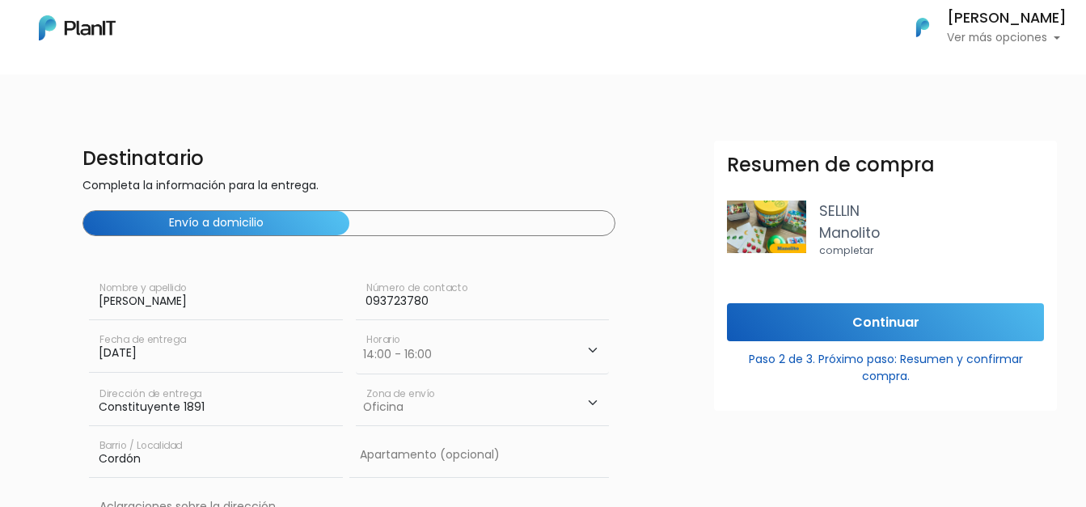
click at [356, 381] on select "Elegir Zona Zona américa Oficina Montevideo" at bounding box center [483, 403] width 254 height 45
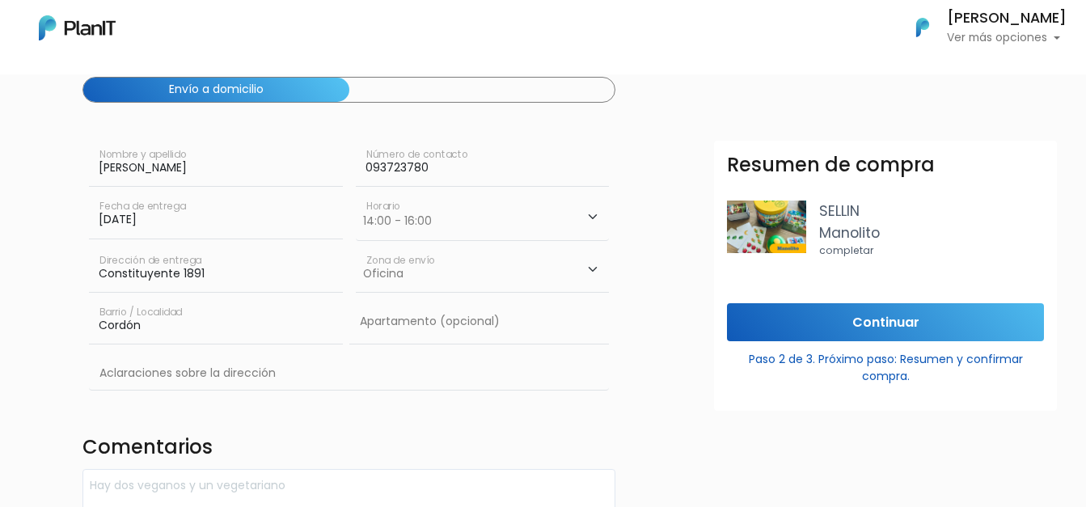
scroll to position [162, 0]
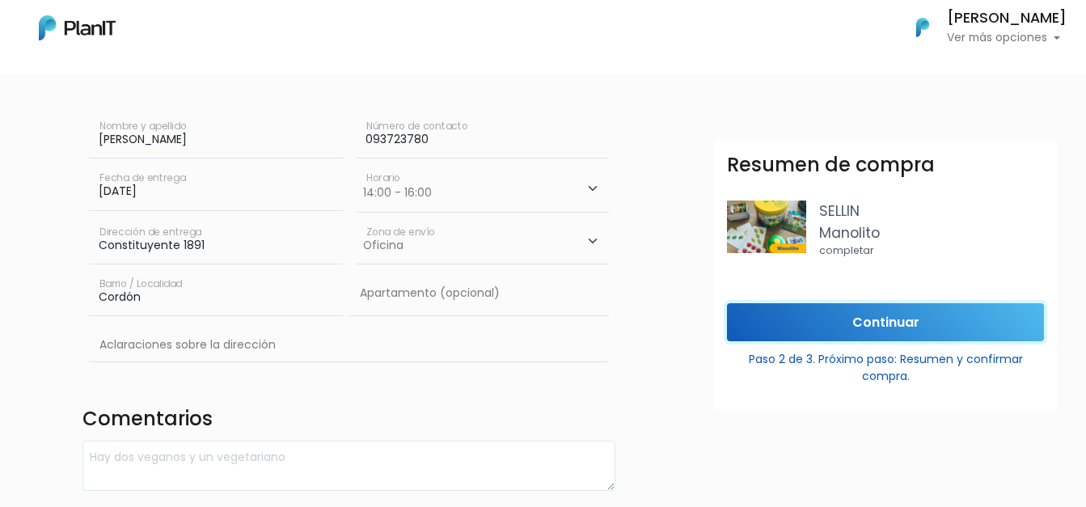
click at [833, 328] on input "Continuar" at bounding box center [885, 322] width 317 height 38
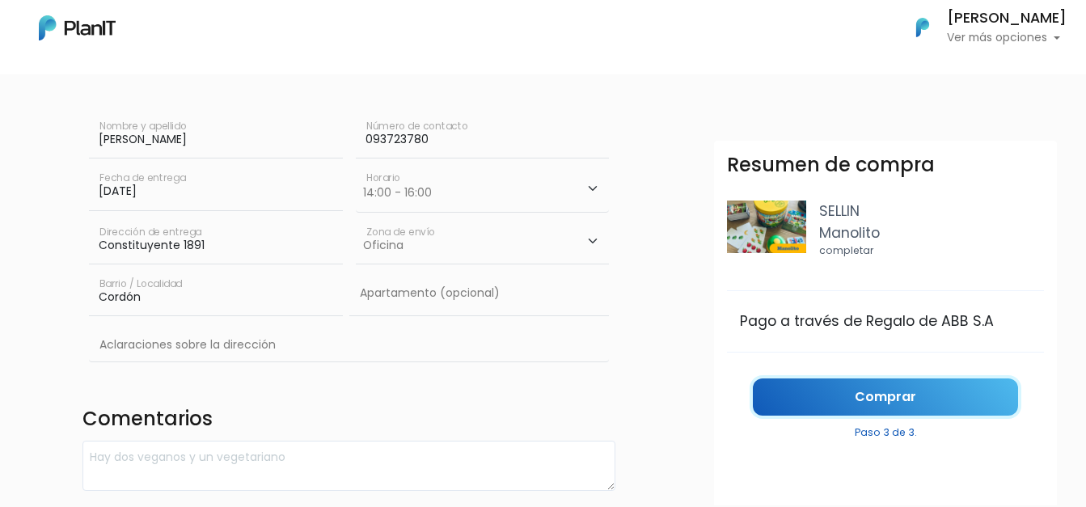
click at [849, 397] on link "Comprar" at bounding box center [885, 397] width 265 height 38
